Goal: Task Accomplishment & Management: Manage account settings

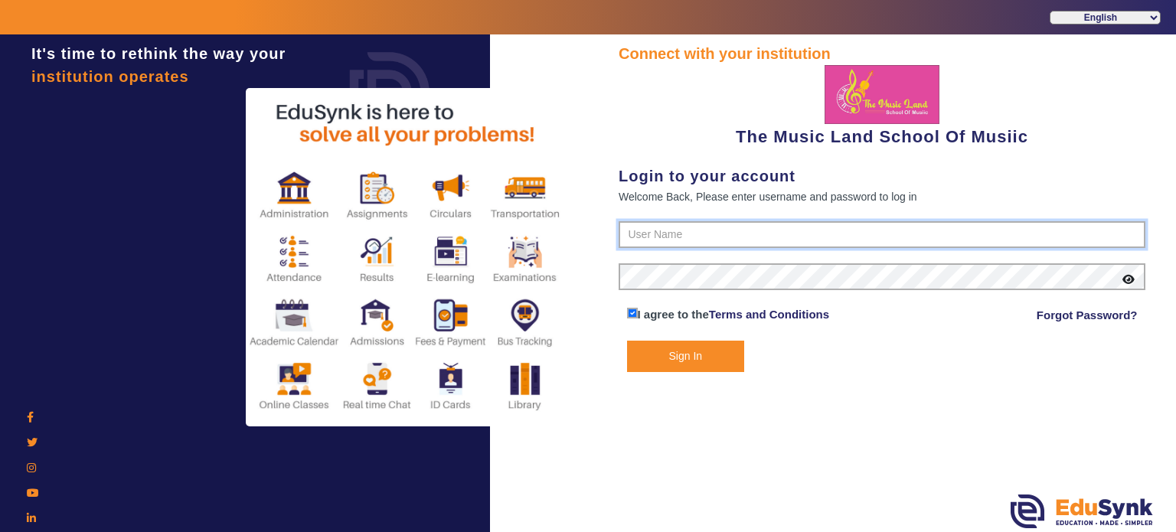
click at [658, 235] on input "text" at bounding box center [881, 235] width 527 height 28
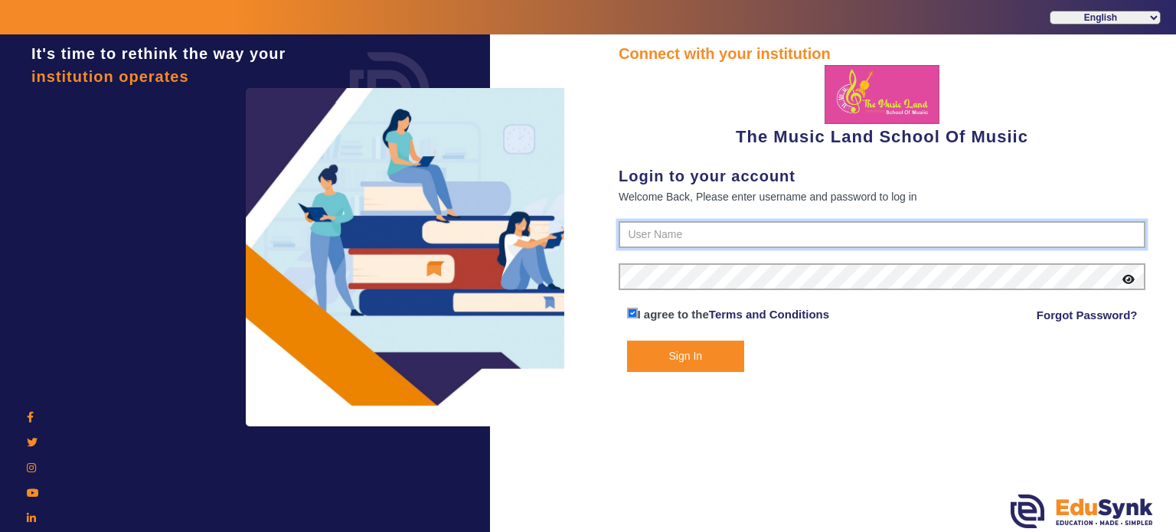
type input "6289307556"
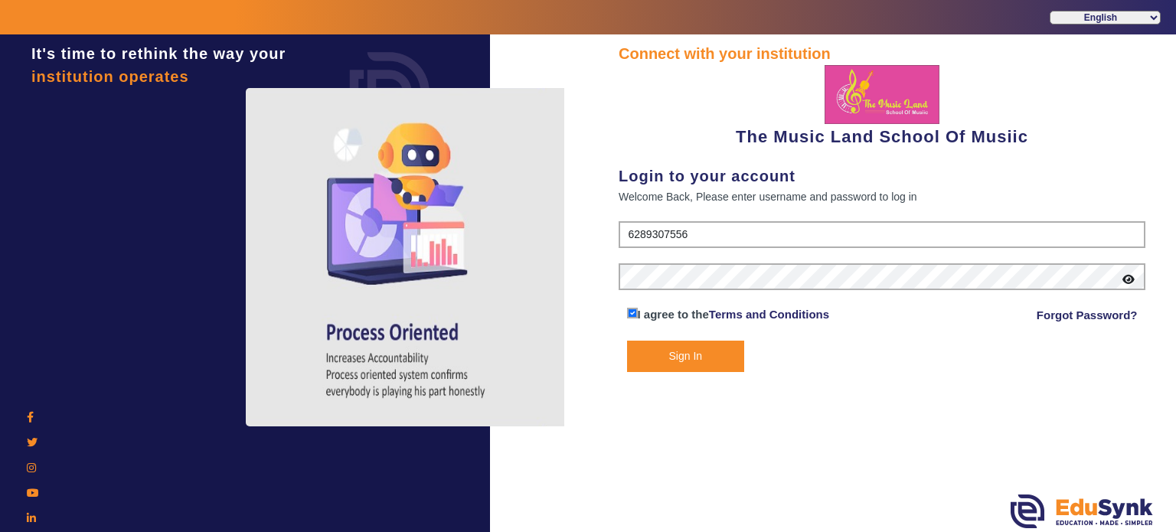
click at [686, 363] on button "Sign In" at bounding box center [686, 356] width 118 height 31
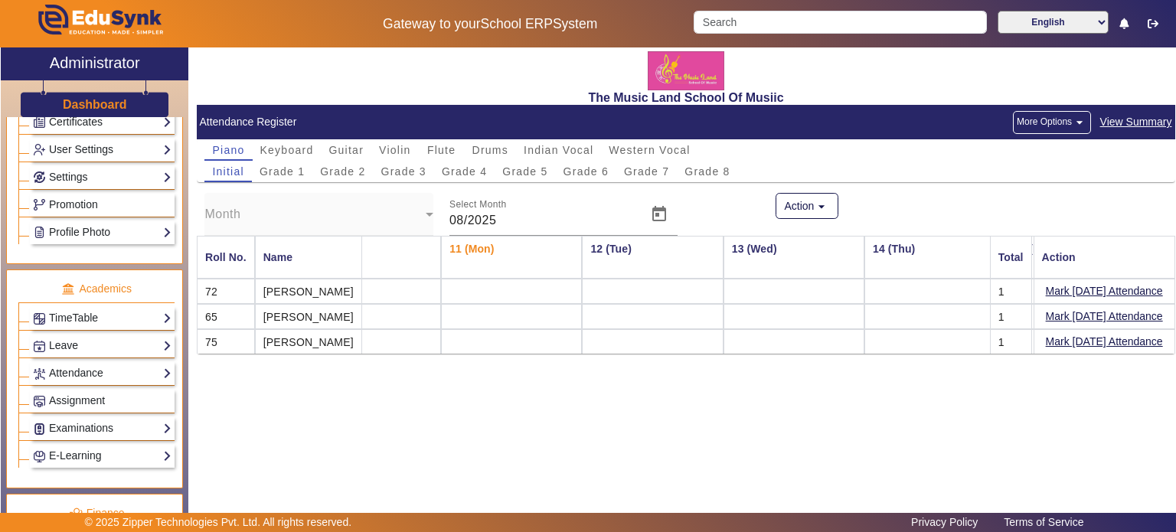
scroll to position [459, 0]
click at [97, 374] on link "Attendance" at bounding box center [102, 373] width 139 height 18
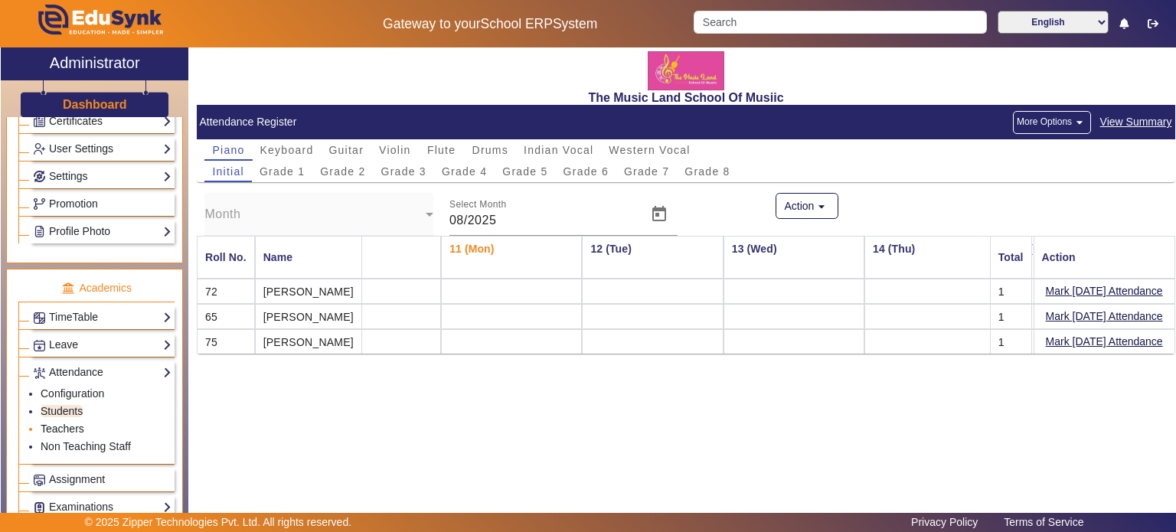
click at [70, 427] on link "Teachers" at bounding box center [63, 429] width 44 height 12
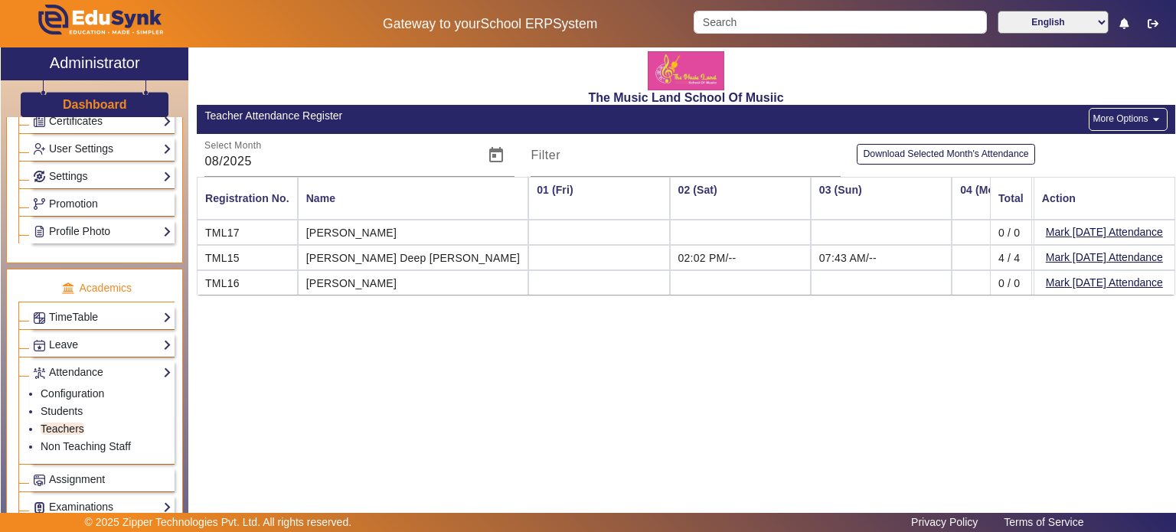
scroll to position [0, 888]
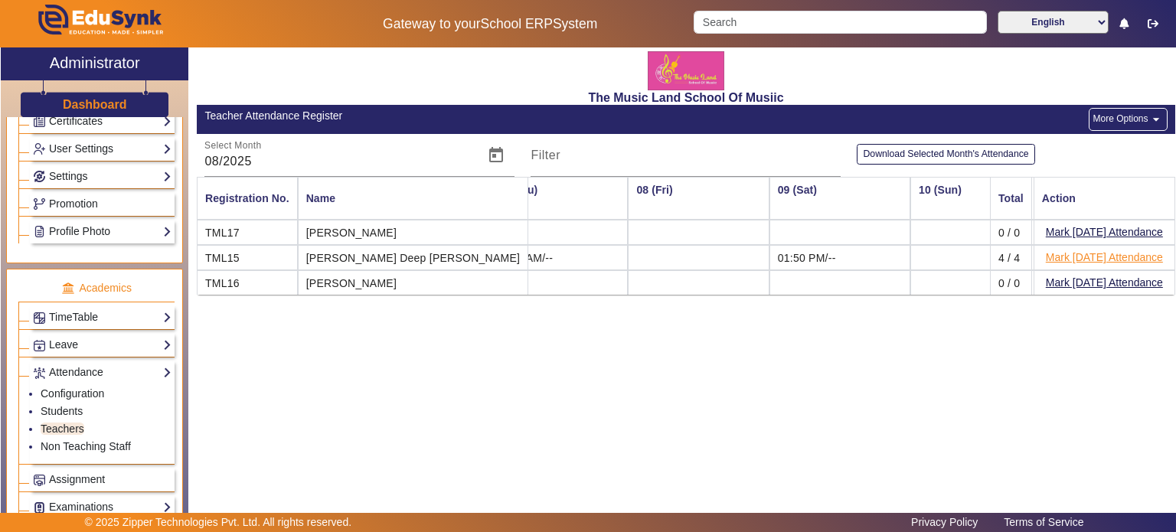
click at [1058, 256] on button "Mark [DATE] Attendance" at bounding box center [1104, 257] width 120 height 19
click at [1111, 122] on button "More Options arrow_drop_down" at bounding box center [1127, 119] width 78 height 23
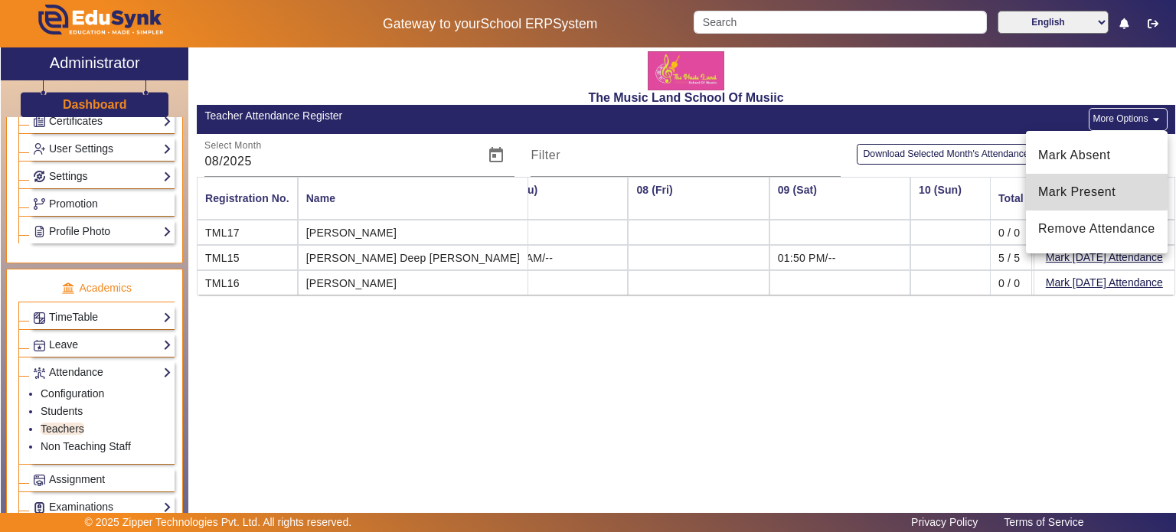
click at [1075, 188] on span "Mark Present" at bounding box center [1096, 192] width 117 height 18
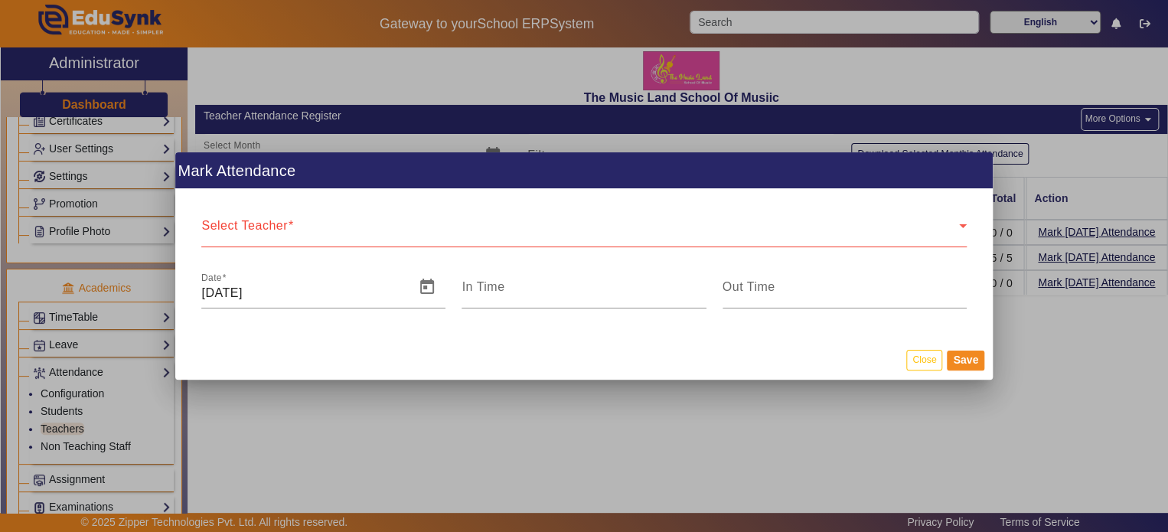
click at [334, 221] on div "Select Teacher Select Teacher" at bounding box center [583, 225] width 765 height 43
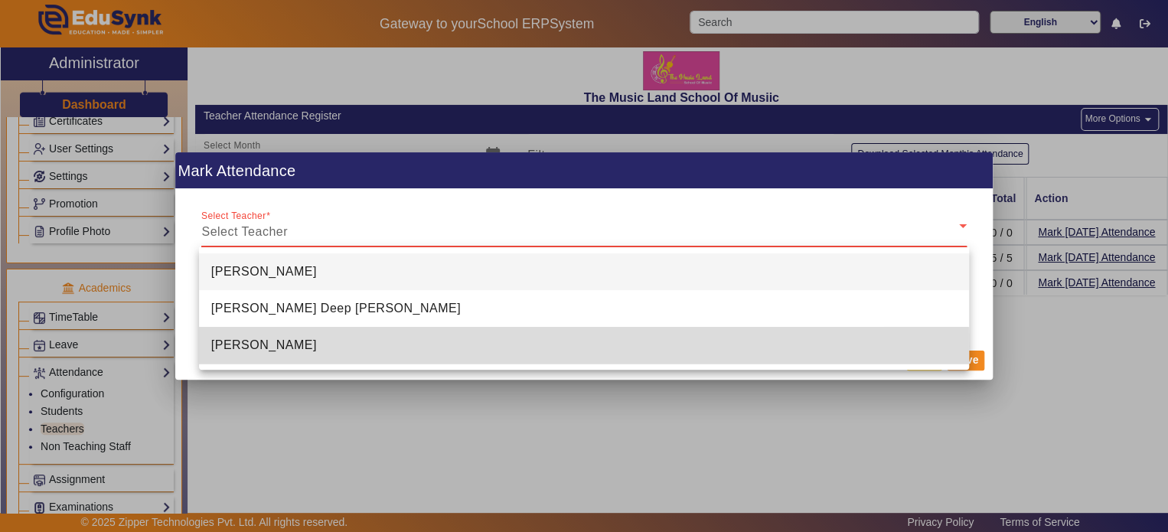
click at [246, 347] on span "[PERSON_NAME]" at bounding box center [264, 345] width 106 height 18
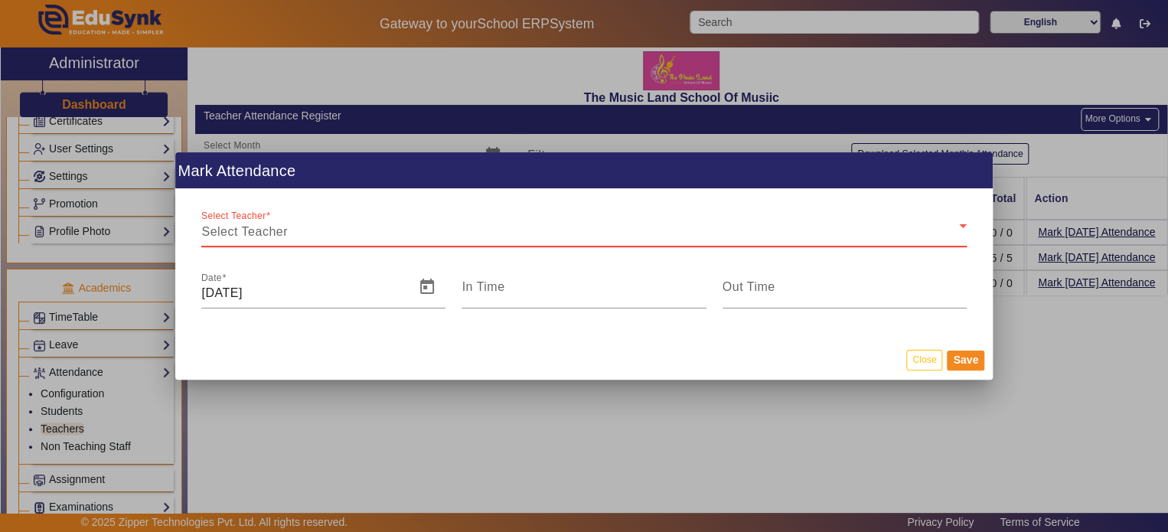
type input "8:21 pm"
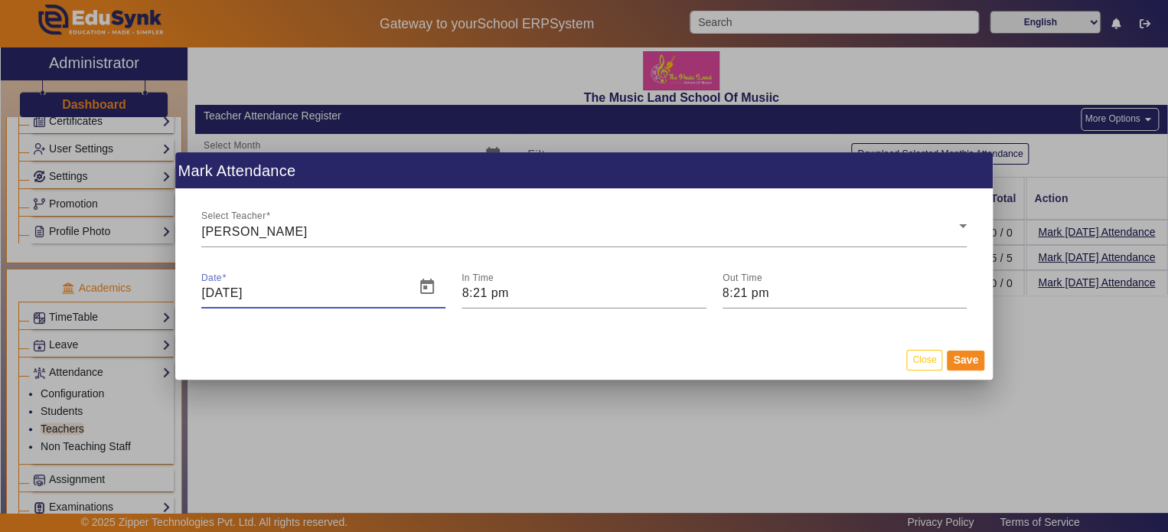
click at [238, 301] on input "[DATE]" at bounding box center [303, 293] width 204 height 18
click at [209, 295] on input "[DATE]" at bounding box center [303, 293] width 204 height 18
click at [416, 293] on span "Open calendar" at bounding box center [427, 287] width 37 height 37
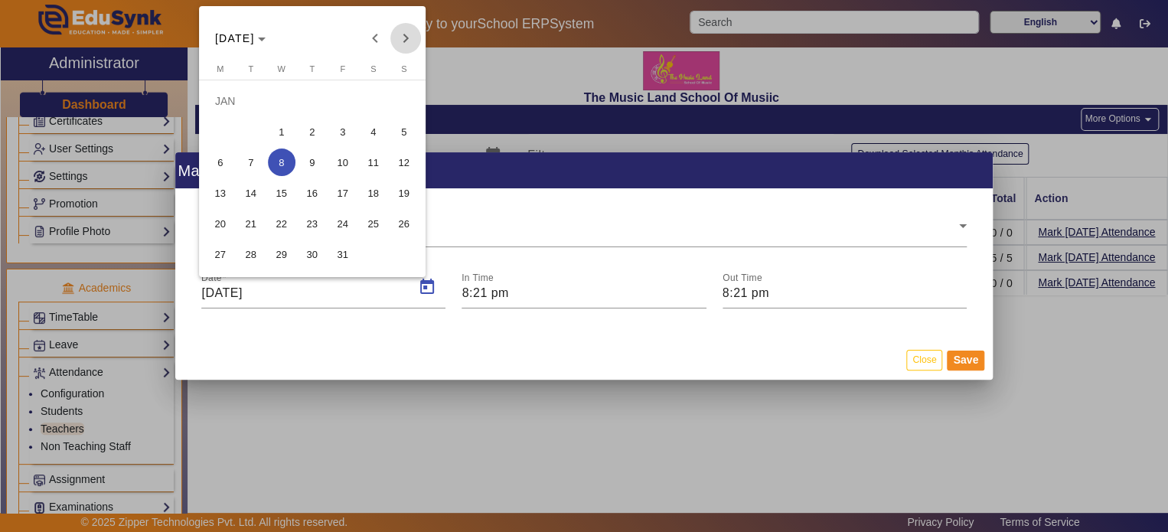
click at [403, 44] on span "Next month" at bounding box center [405, 38] width 31 height 31
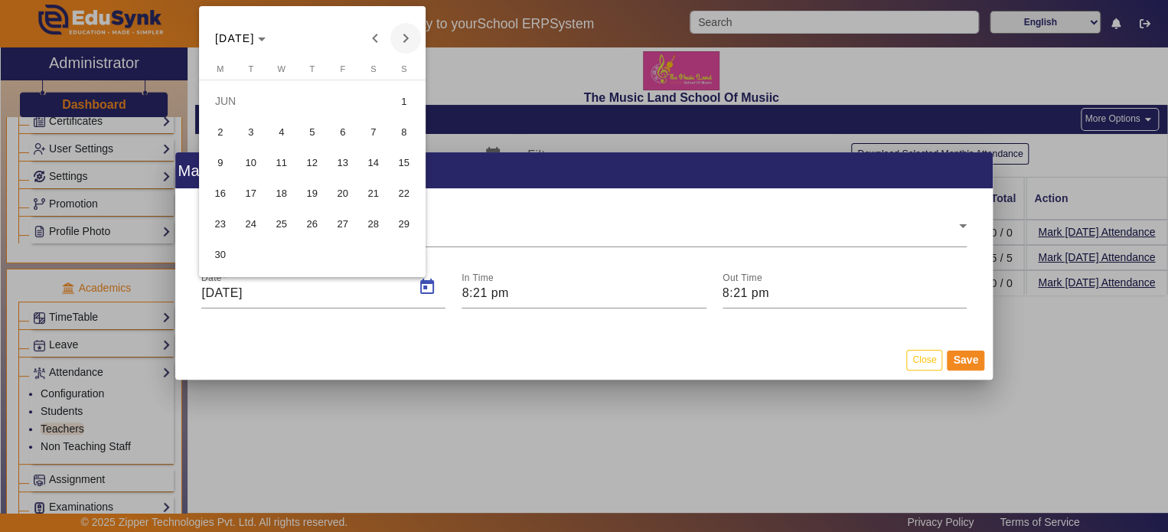
click at [403, 44] on span "Next month" at bounding box center [405, 38] width 31 height 31
click at [304, 134] on span "7" at bounding box center [313, 132] width 28 height 28
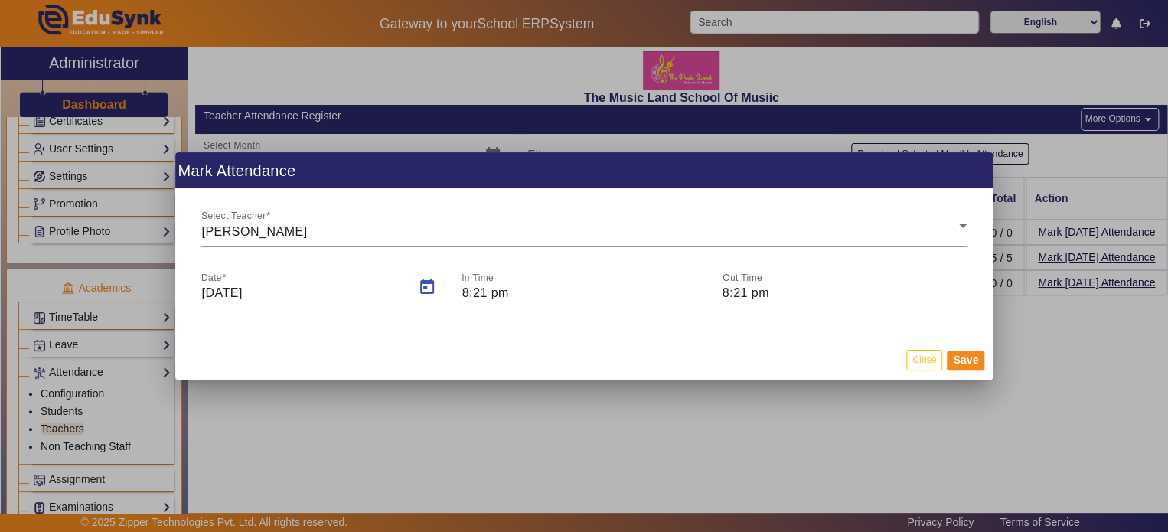
type input "[DATE]"
click at [477, 301] on input "8:21 pm" at bounding box center [584, 293] width 244 height 18
click at [527, 339] on input "08" at bounding box center [523, 339] width 26 height 22
type input "06"
click at [566, 344] on input "21" at bounding box center [569, 339] width 26 height 22
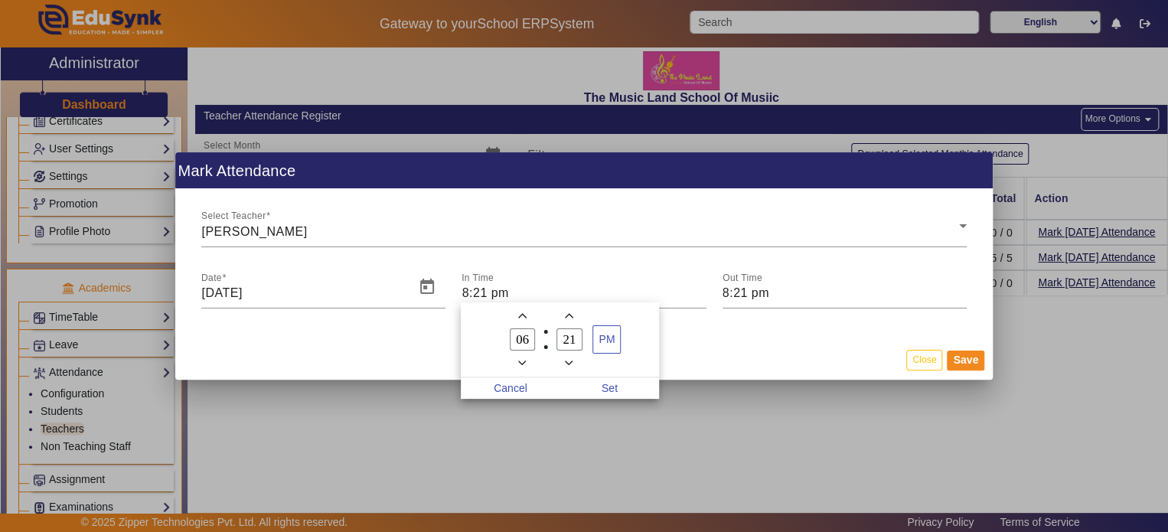
click at [573, 341] on input "21" at bounding box center [569, 339] width 26 height 22
type input "2"
type input "00"
click at [600, 390] on span "Set" at bounding box center [610, 387] width 100 height 21
type input "6:00 pm"
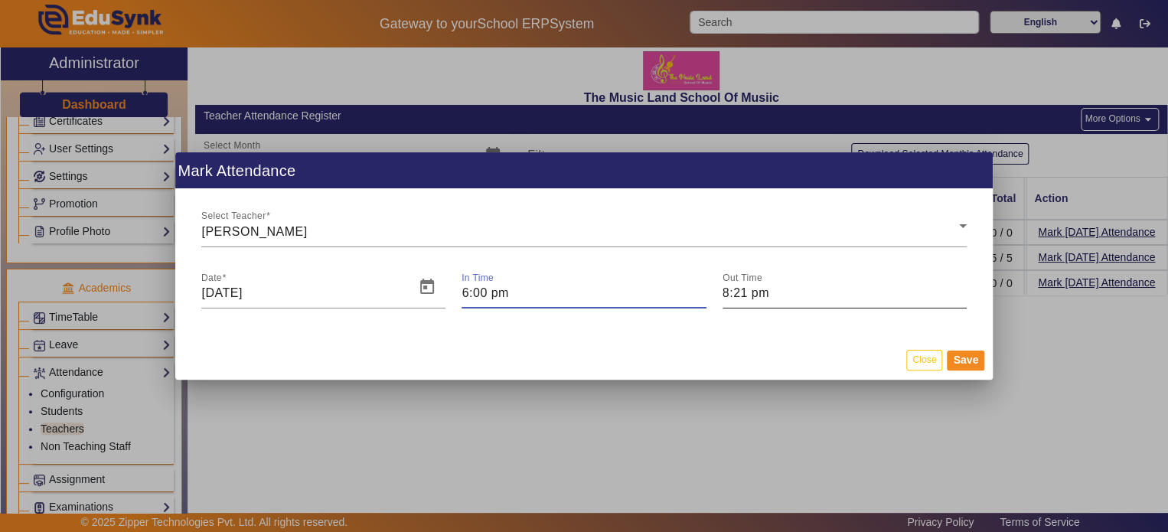
click at [745, 303] on div "Out Time 8:21 pm" at bounding box center [845, 287] width 244 height 43
click at [750, 296] on input "8:21 pm" at bounding box center [845, 293] width 244 height 18
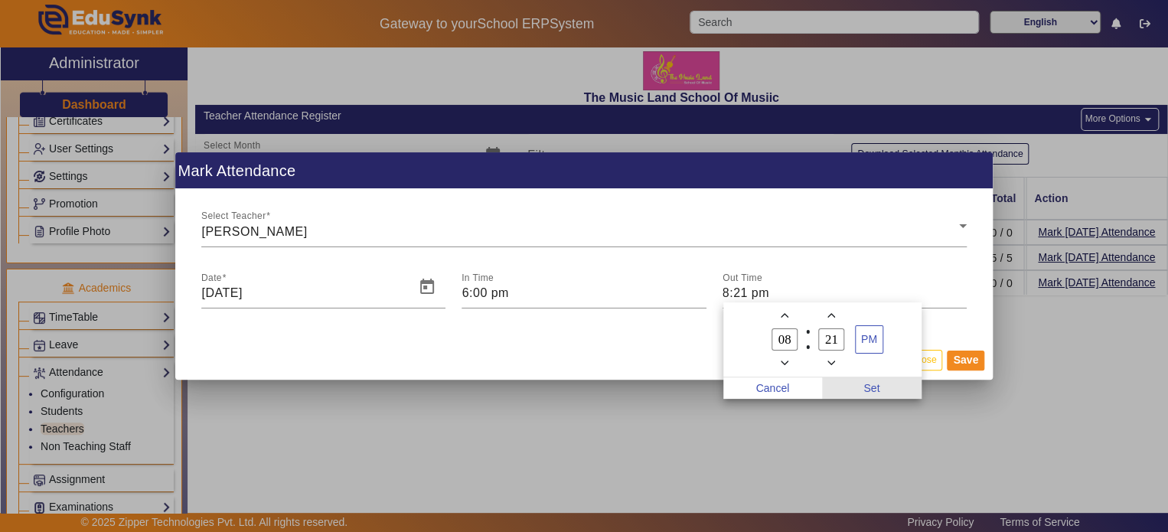
click at [900, 384] on span "Set" at bounding box center [872, 387] width 100 height 21
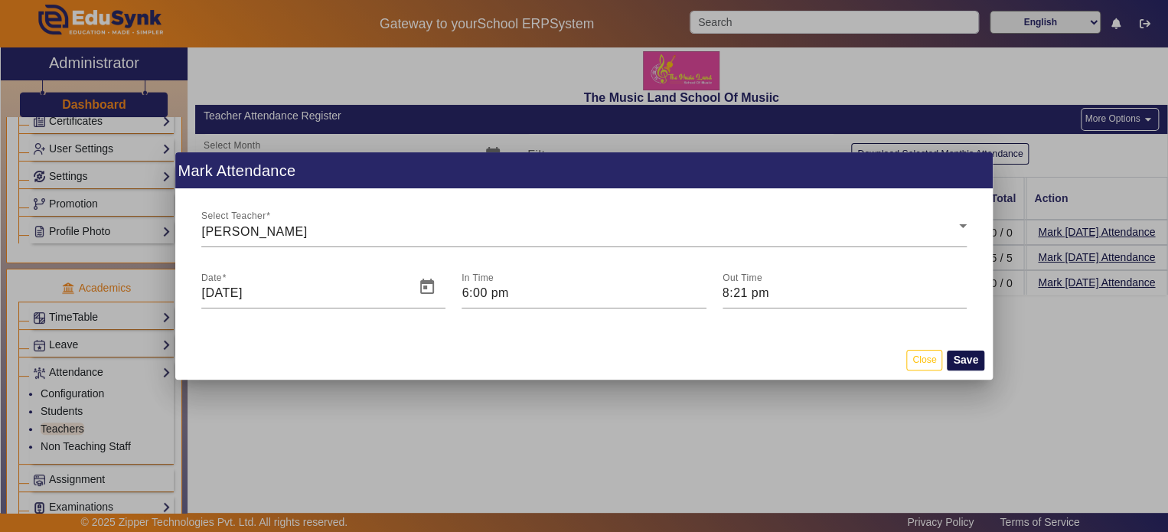
click at [961, 369] on button "Save" at bounding box center [966, 361] width 38 height 20
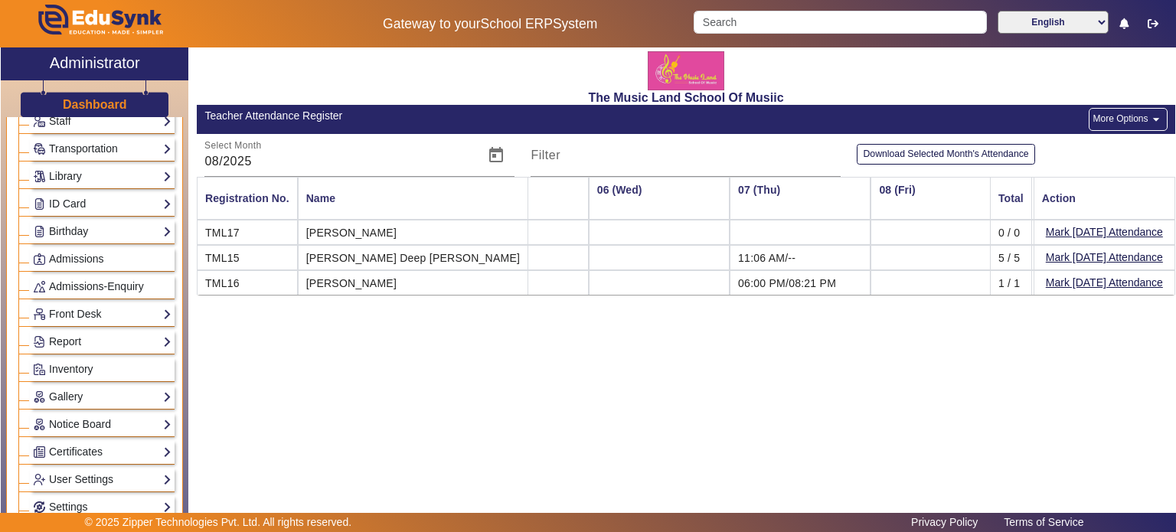
scroll to position [0, 0]
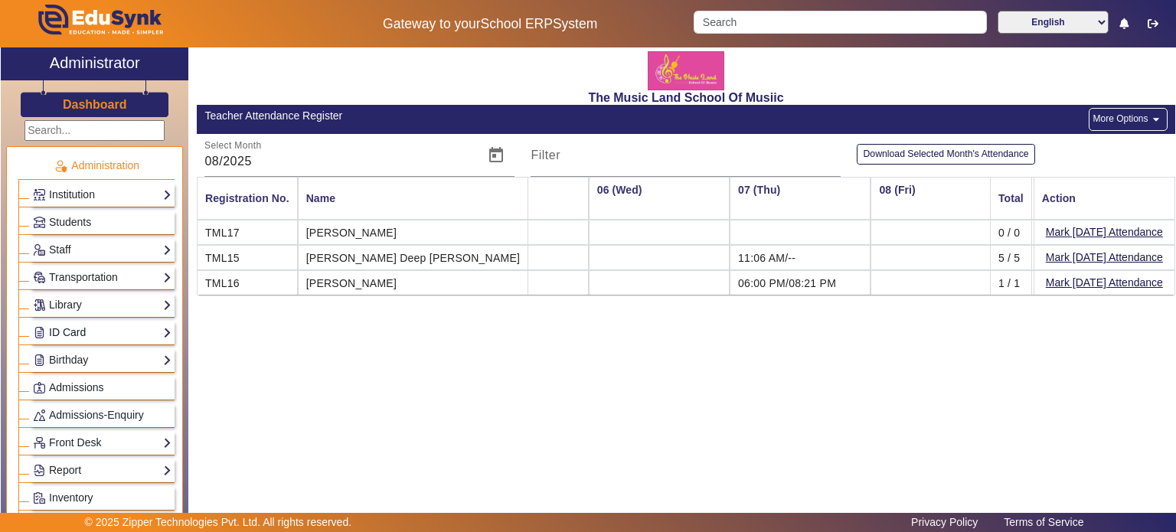
click at [84, 324] on link "ID Card" at bounding box center [102, 333] width 139 height 18
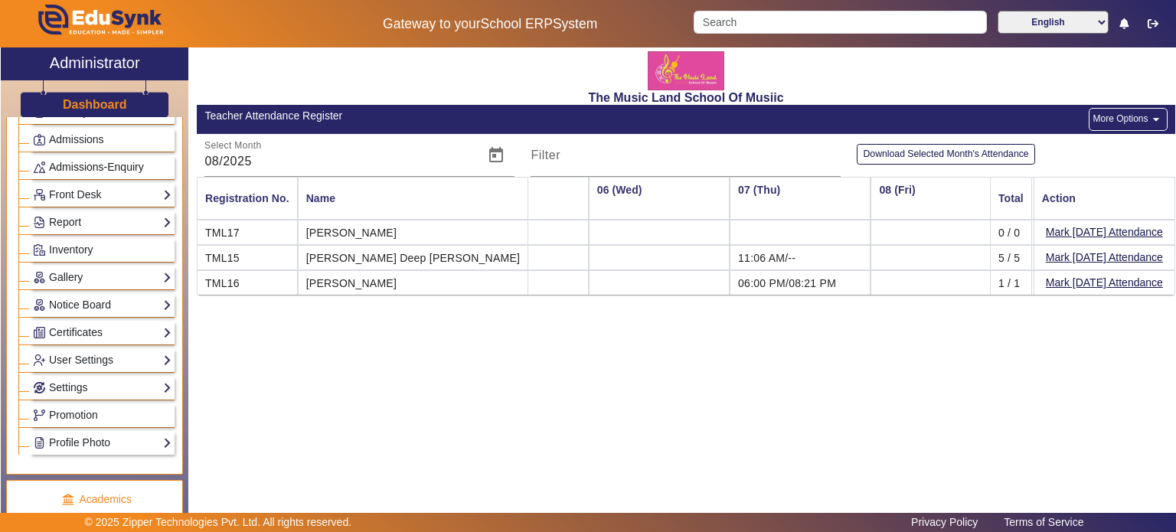
scroll to position [479, 0]
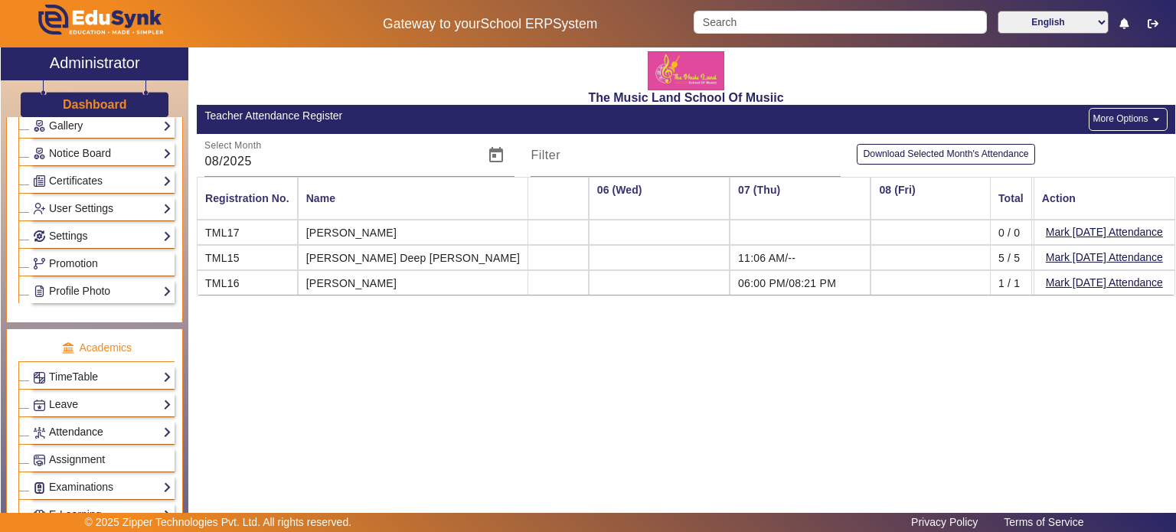
click at [62, 431] on link "Attendance" at bounding box center [102, 432] width 139 height 18
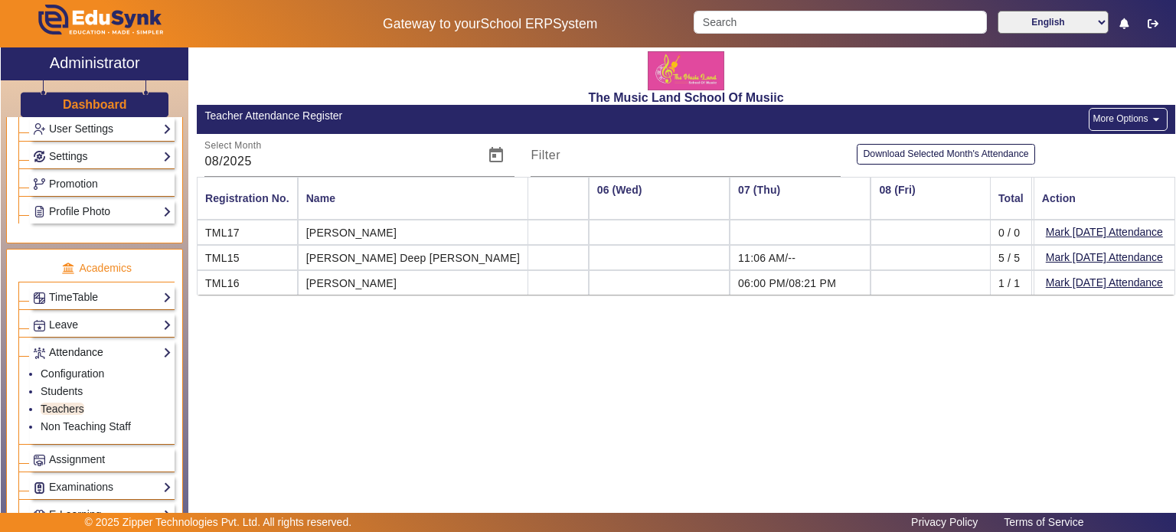
scroll to position [400, 0]
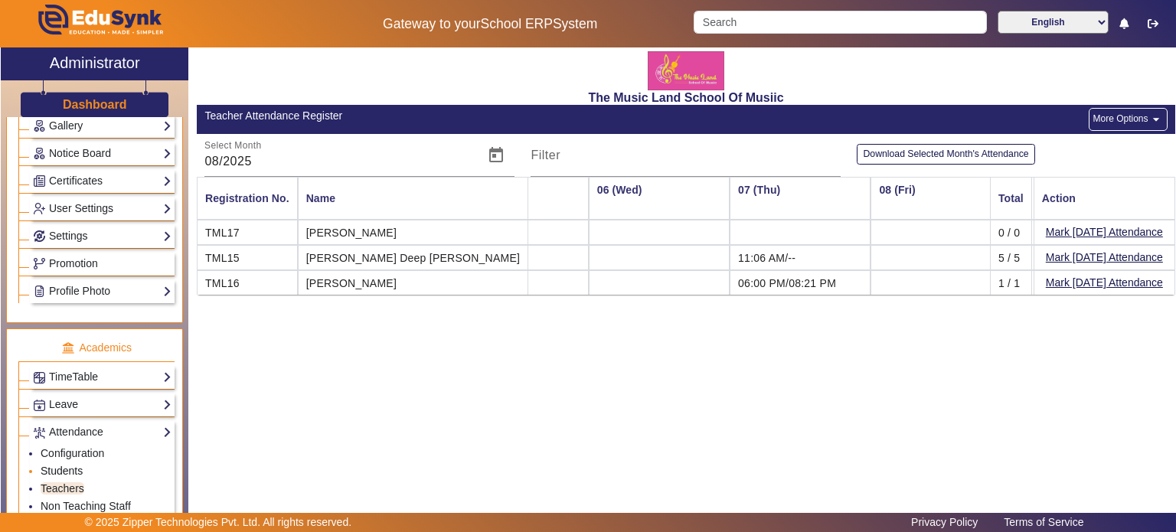
click at [61, 465] on link "Students" at bounding box center [62, 471] width 42 height 12
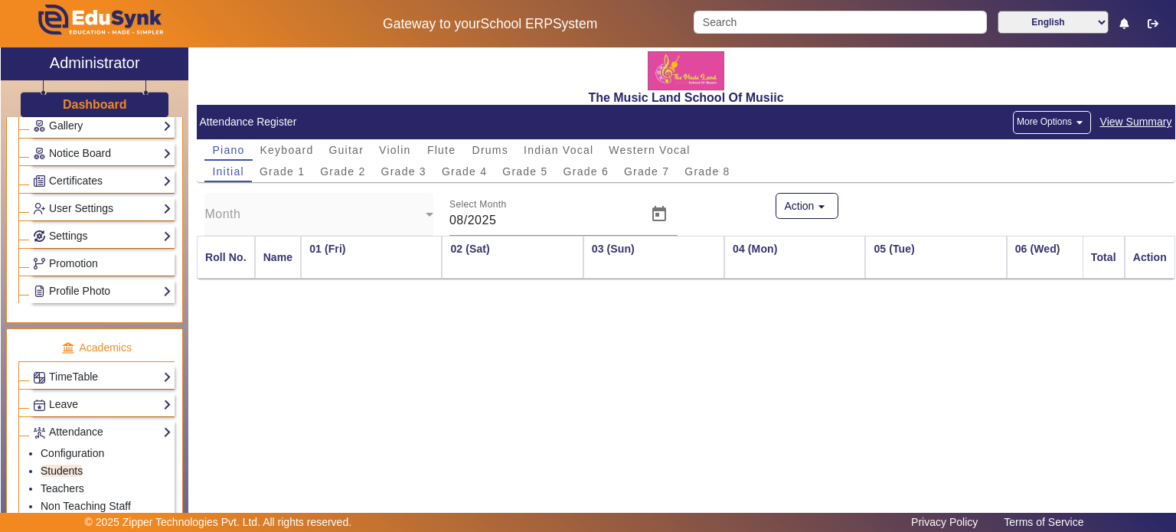
scroll to position [0, 888]
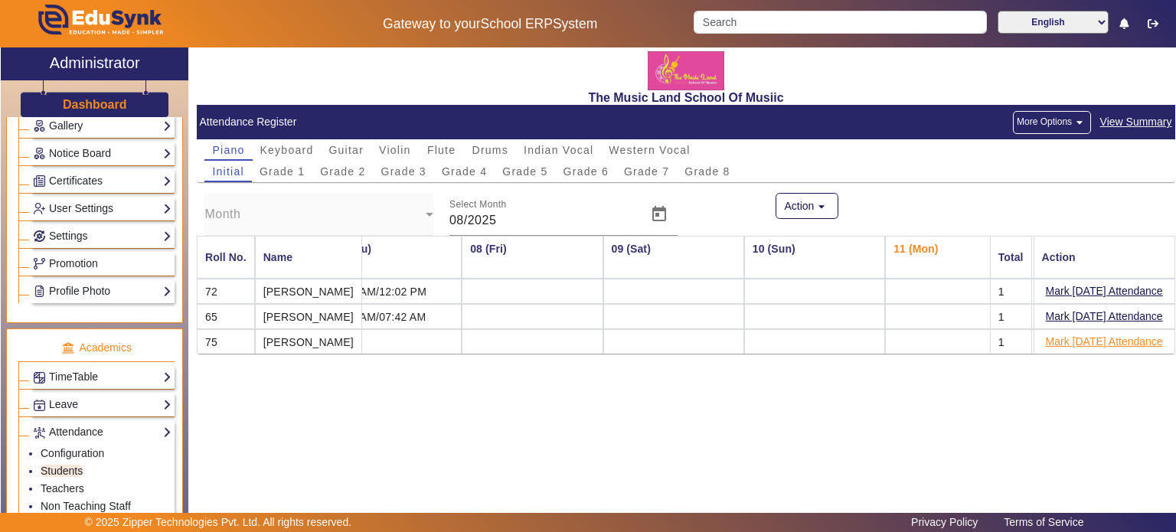
click at [1121, 345] on button "Mark [DATE] Attendance" at bounding box center [1104, 341] width 120 height 19
